Goal: Information Seeking & Learning: Learn about a topic

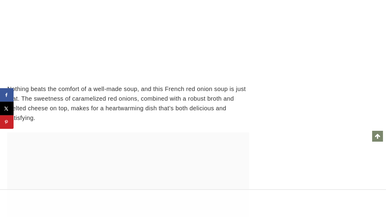
scroll to position [3677, 0]
